Goal: Transaction & Acquisition: Download file/media

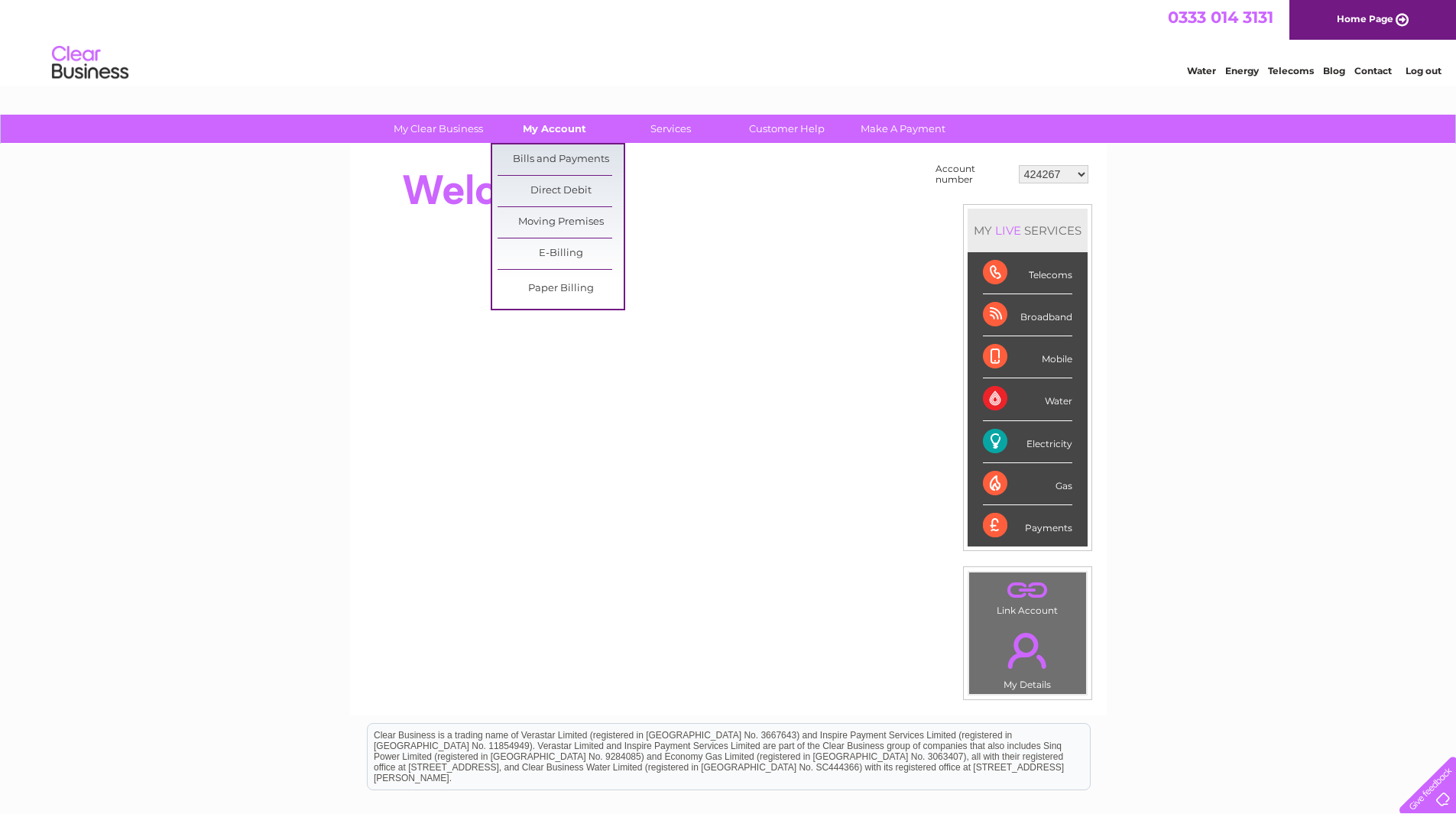
click at [549, 136] on link "My Account" at bounding box center [554, 128] width 126 height 28
click at [557, 165] on link "Bills and Payments" at bounding box center [560, 159] width 126 height 31
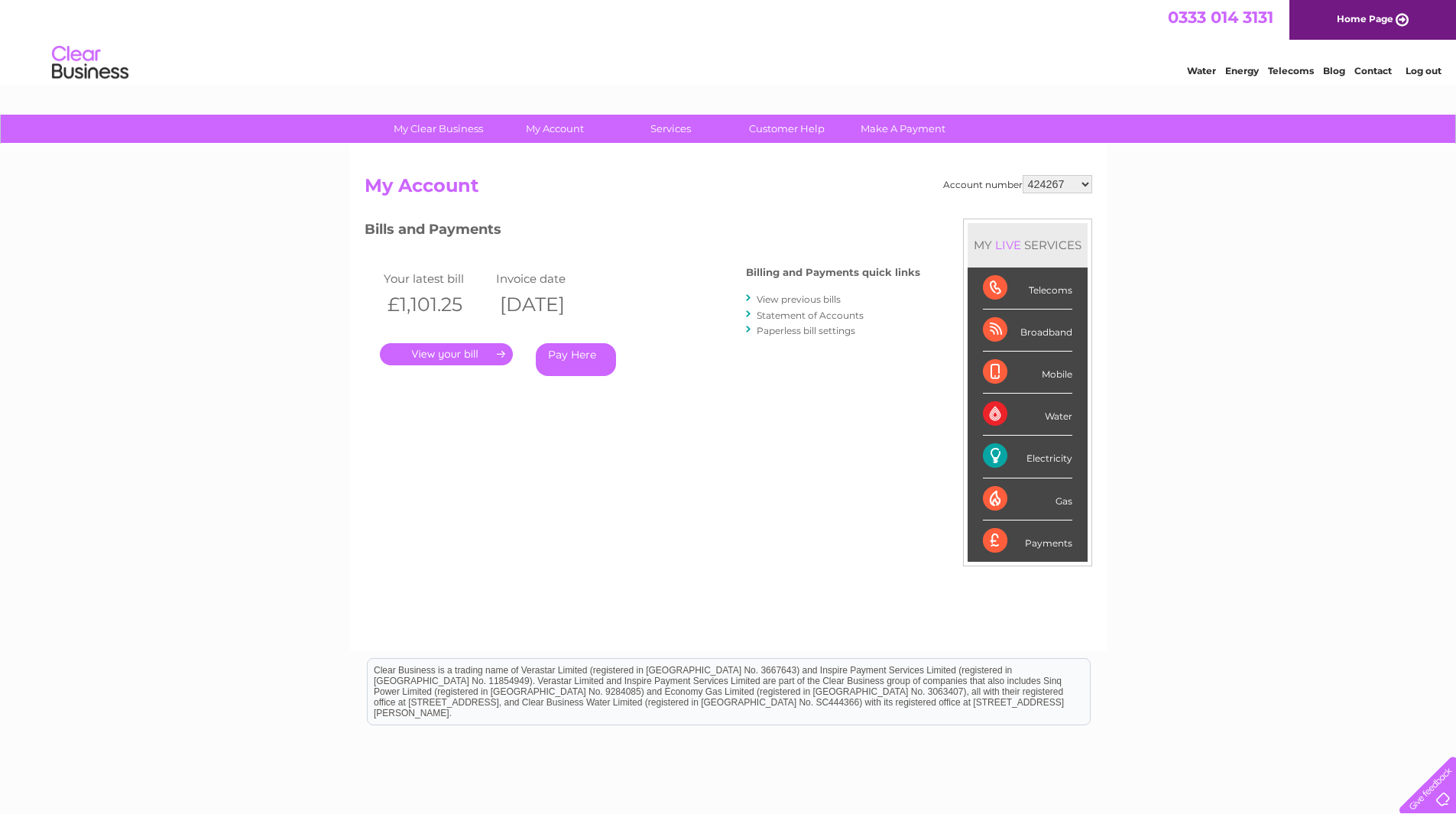
click at [1087, 187] on select "424267 424307 424312 424315 424317 443249 443305 443307 443630 447624 30269687 …" at bounding box center [1057, 183] width 70 height 18
select select "424317"
click at [1023, 175] on select "424267 424307 424312 424315 424317 443249 443305 443307 443630 447624 30269687 …" at bounding box center [1057, 183] width 70 height 18
click at [467, 353] on link "." at bounding box center [447, 354] width 133 height 22
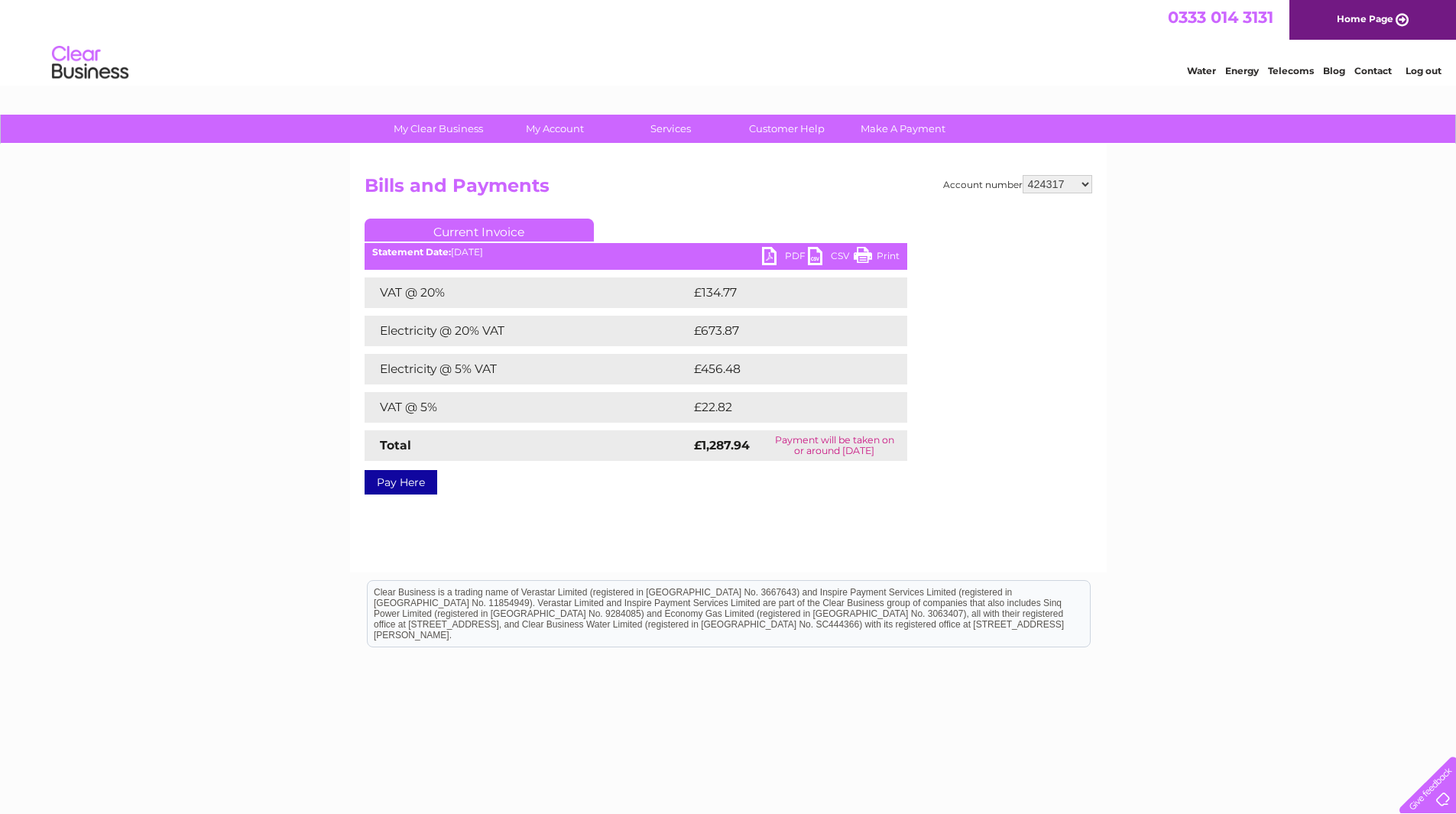
click at [771, 254] on link "PDF" at bounding box center [784, 258] width 46 height 22
click at [1088, 186] on select "424267 424307 424312 424315 424317 443249 443305 443307 443630 447624 30269687 …" at bounding box center [1057, 183] width 70 height 18
select select "424307"
click at [1023, 175] on select "424267 424307 424312 424315 424317 443249 443305 443307 443630 447624 30269687 …" at bounding box center [1057, 183] width 70 height 18
click at [763, 254] on link "PDF" at bounding box center [784, 258] width 46 height 22
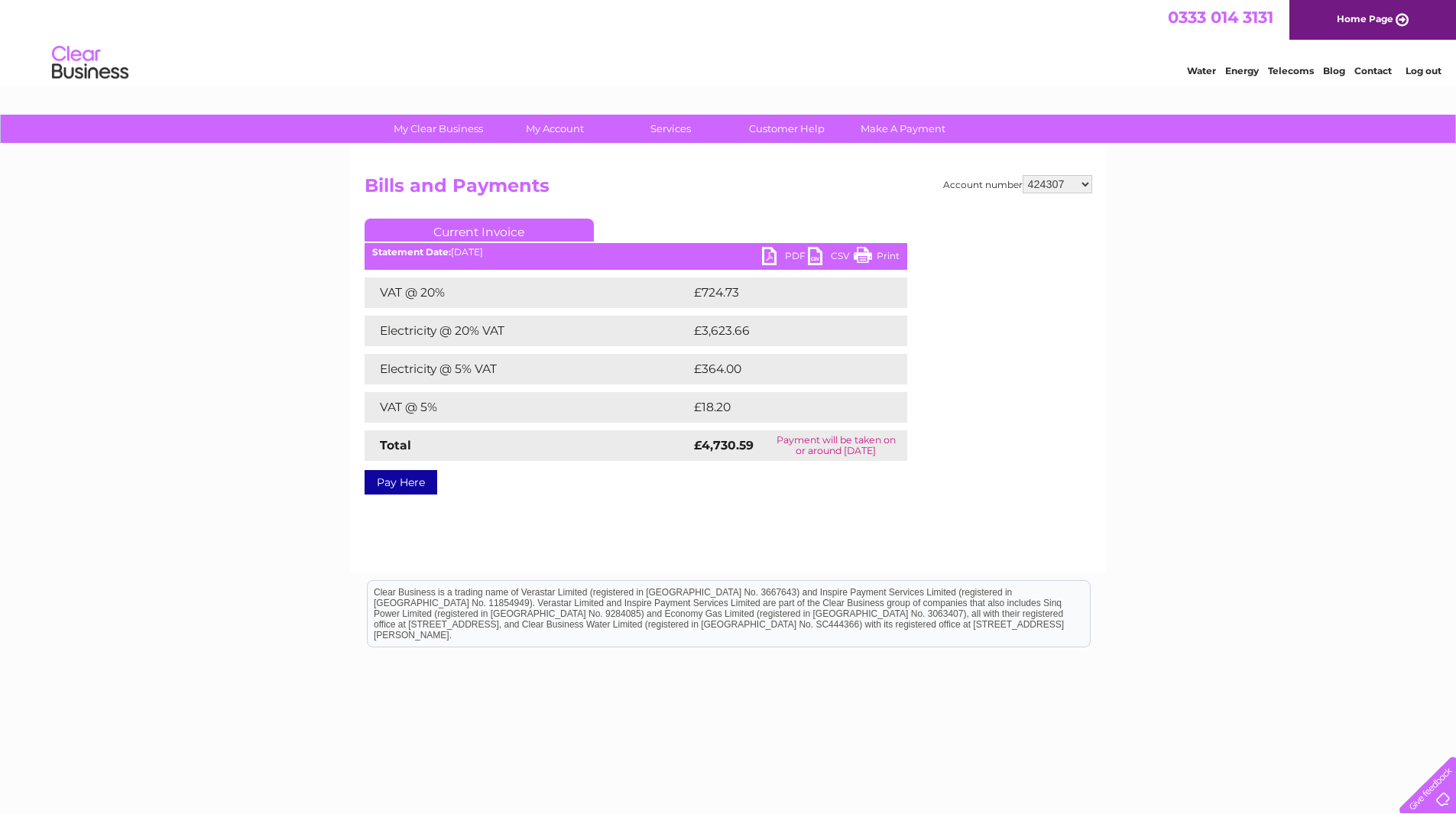
click at [555, 525] on div "Account number 424267 424307 424312 424315 424317 443249 443305 443307 443630 4…" at bounding box center [728, 358] width 756 height 428
